Goal: Information Seeking & Learning: Learn about a topic

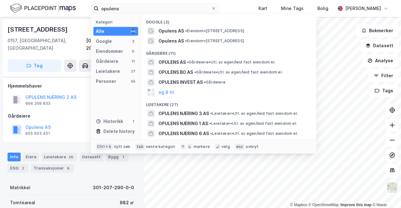
click at [68, 1] on div "opulens Kategori Alle 96 Google 2 Eiendommer 0 Gårdeiere 11 Leietakere 27 Perso…" at bounding box center [200, 8] width 401 height 17
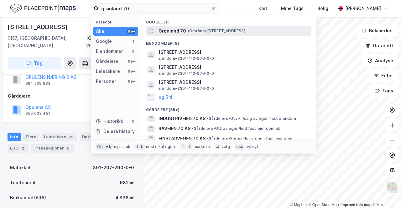
type input "grønland 70"
click at [182, 29] on span "Grønland 70" at bounding box center [172, 31] width 28 height 8
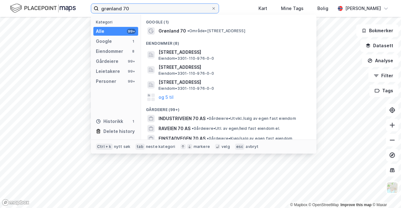
click at [136, 6] on input "grønland 70" at bounding box center [155, 8] width 112 height 9
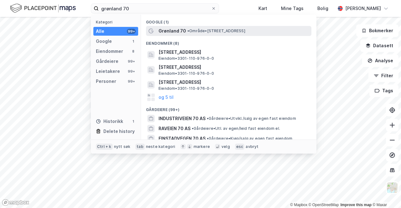
click at [175, 27] on div "Grønland 70 • Område • [STREET_ADDRESS]" at bounding box center [228, 31] width 165 height 10
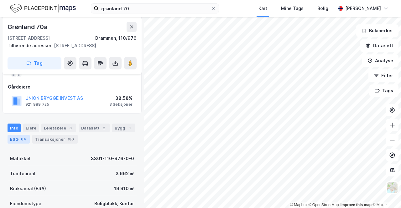
click at [23, 142] on div "64" at bounding box center [24, 139] width 8 height 6
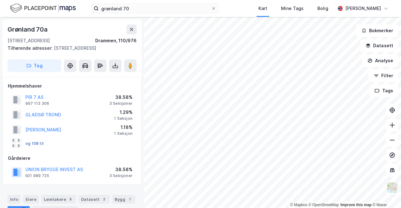
click at [0, 0] on button "og 108 til" at bounding box center [0, 0] width 0 height 0
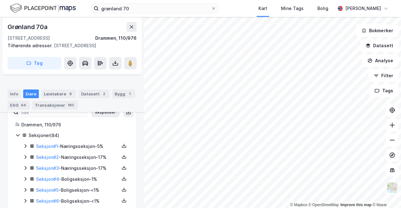
scroll to position [118, 0]
click at [47, 149] on link "Seksjon # 1" at bounding box center [47, 146] width 22 height 5
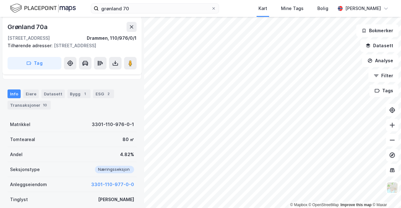
scroll to position [114, 0]
drag, startPoint x: 109, startPoint y: 106, endPoint x: 103, endPoint y: 99, distance: 8.9
click at [103, 99] on div "Info Eiere Datasett Bygg 1 ESG 2 Transaksjoner 10" at bounding box center [72, 100] width 129 height 20
click at [105, 97] on div "2" at bounding box center [108, 94] width 6 height 6
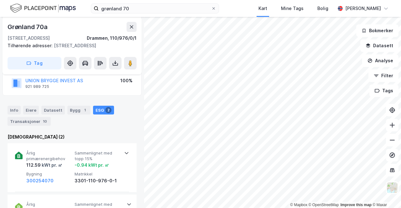
scroll to position [97, 0]
